Goal: Navigation & Orientation: Find specific page/section

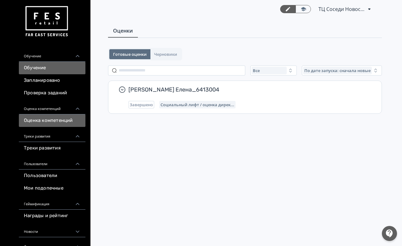
click at [64, 63] on link "Обучение" at bounding box center [52, 68] width 67 height 13
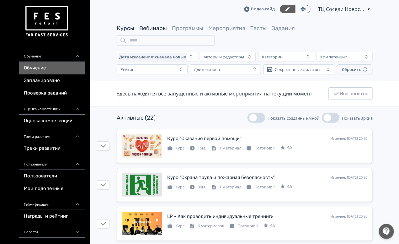
click at [157, 29] on link "Вебинары" at bounding box center [153, 28] width 28 height 7
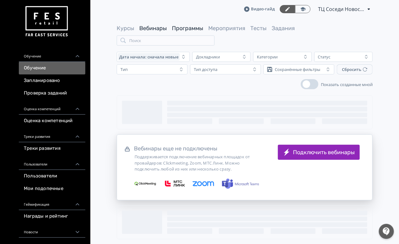
click at [192, 29] on link "Программы" at bounding box center [187, 28] width 31 height 7
